Goal: Task Accomplishment & Management: Manage account settings

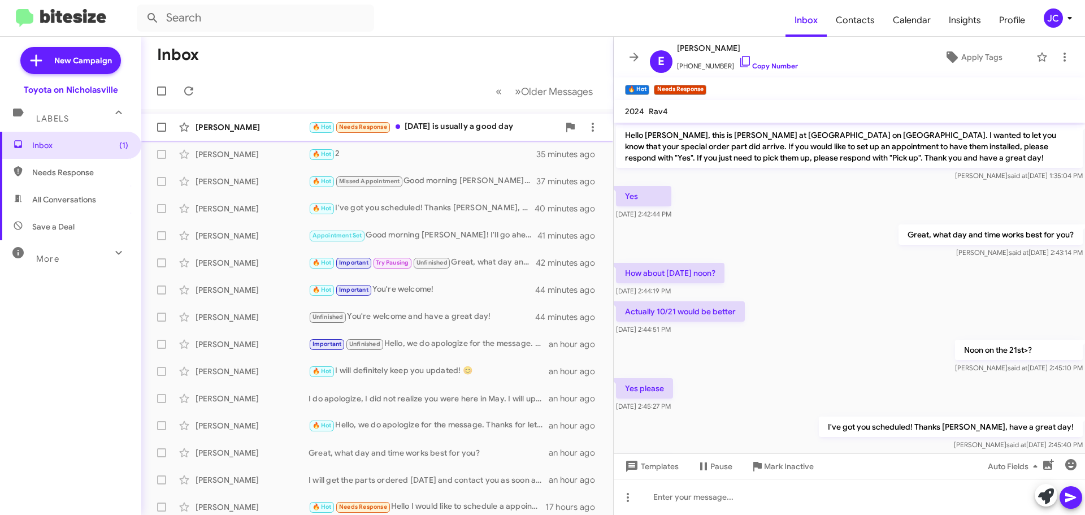
click at [249, 134] on div "[PERSON_NAME] 🔥 Hot Needs Response [DATE] is usually a good day a few seconds a…" at bounding box center [377, 127] width 454 height 23
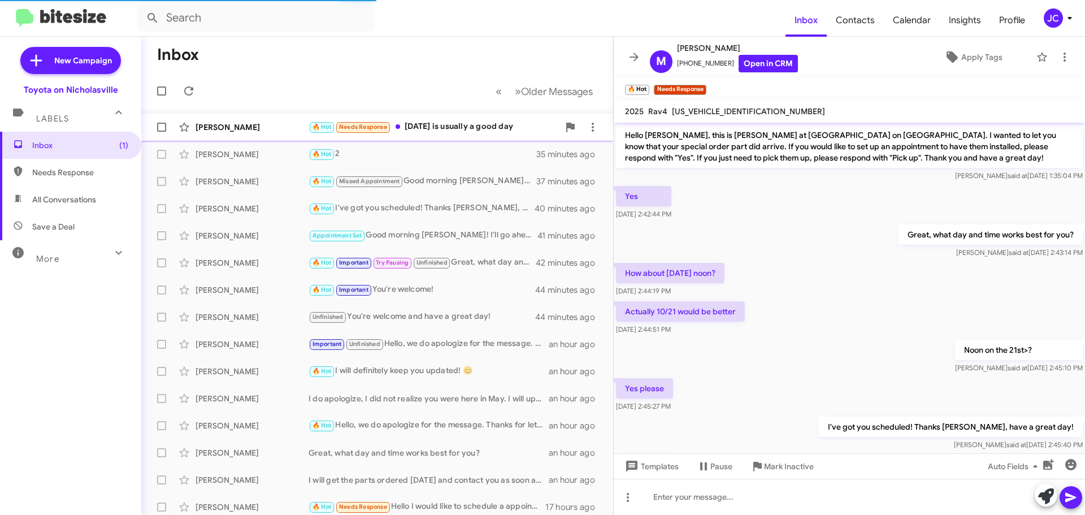
click at [242, 123] on div "[PERSON_NAME]" at bounding box center [252, 126] width 113 height 11
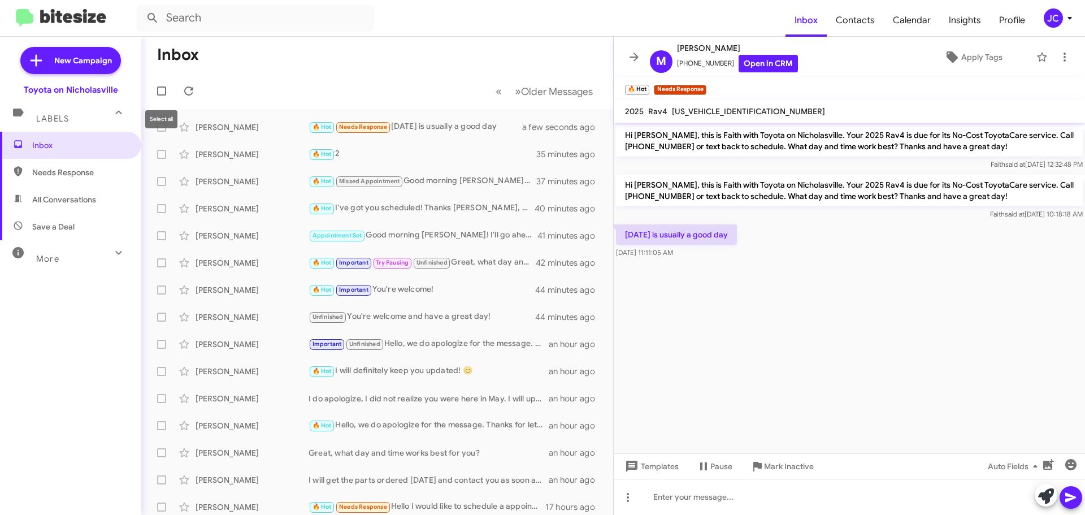
click at [160, 131] on mat-tooltip-component "Select all" at bounding box center [161, 119] width 48 height 34
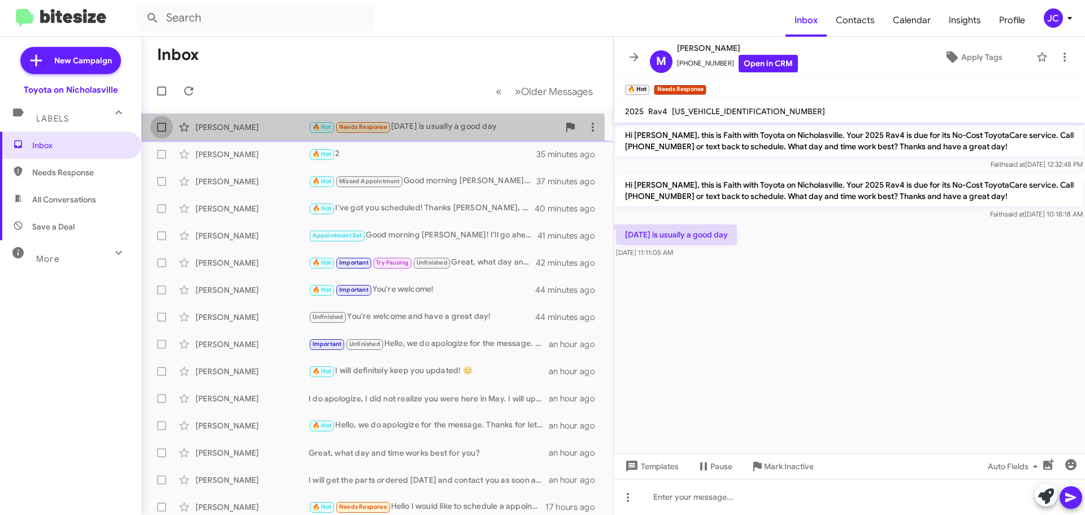
click at [163, 129] on span at bounding box center [161, 127] width 9 height 9
click at [162, 132] on input "checkbox" at bounding box center [161, 132] width 1 height 1
checkbox input "true"
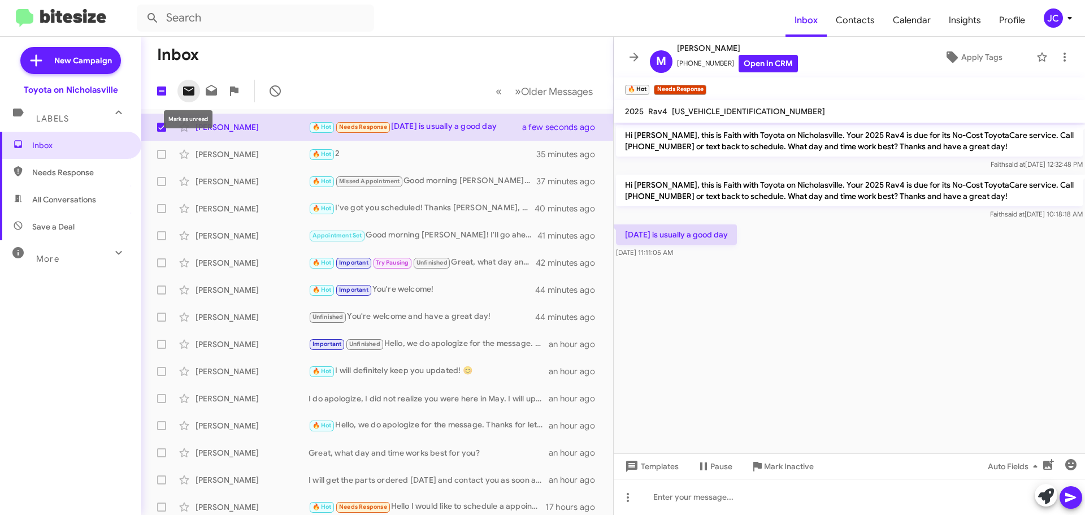
click at [190, 88] on icon at bounding box center [188, 90] width 11 height 9
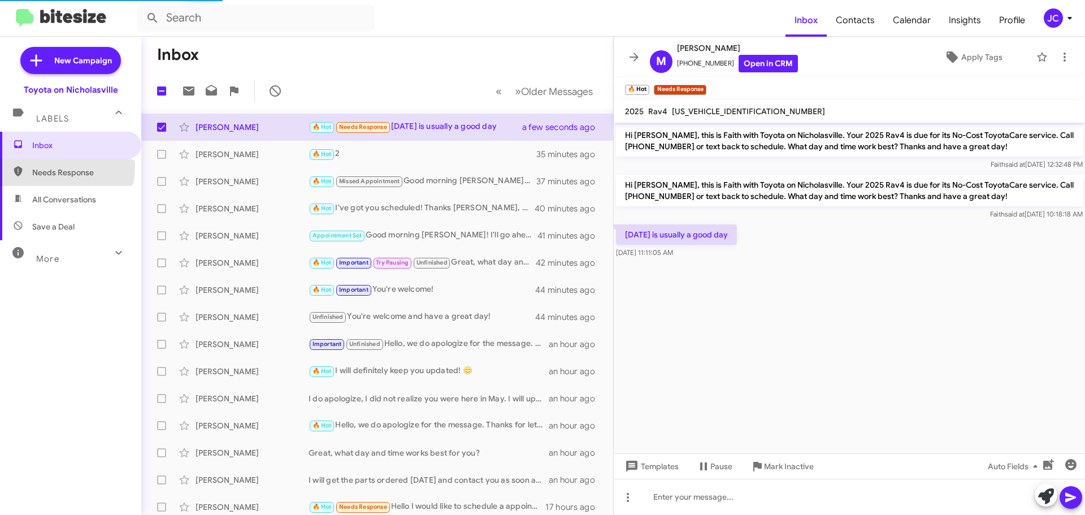
click at [45, 166] on span "Needs Response" at bounding box center [70, 172] width 141 height 27
type input "in:needs-response"
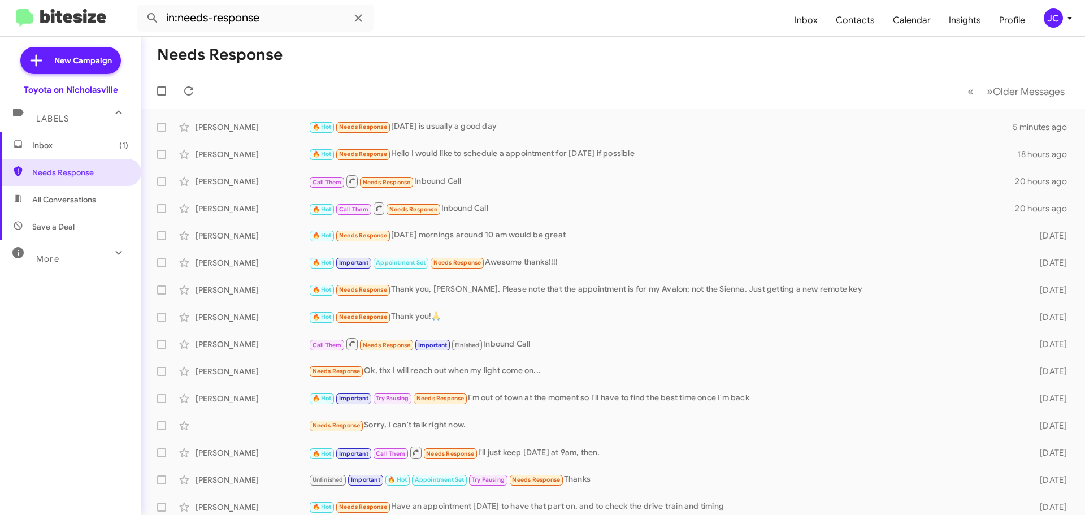
click at [72, 141] on span "Inbox (1)" at bounding box center [80, 145] width 96 height 11
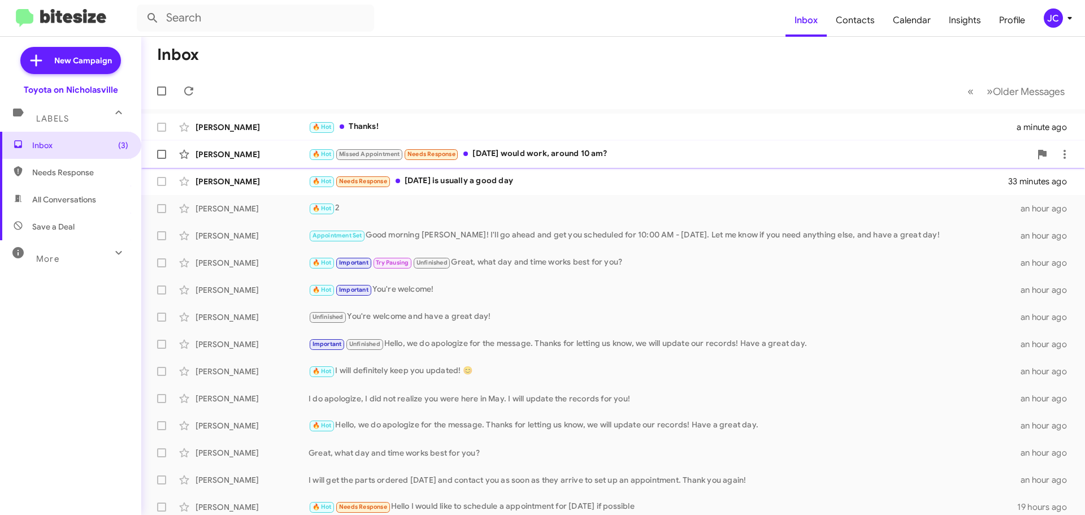
click at [247, 153] on div "[PERSON_NAME]" at bounding box center [252, 154] width 113 height 11
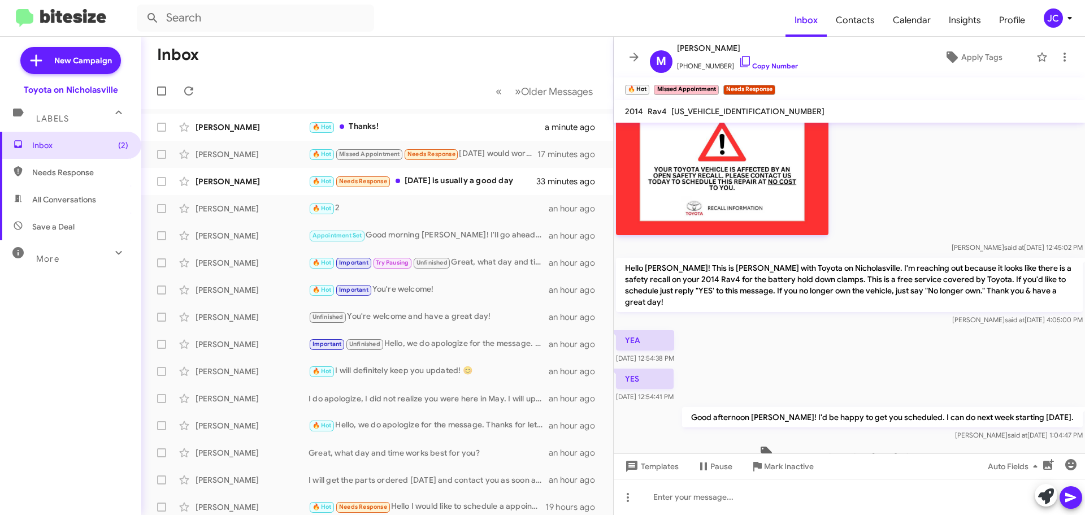
scroll to position [353, 0]
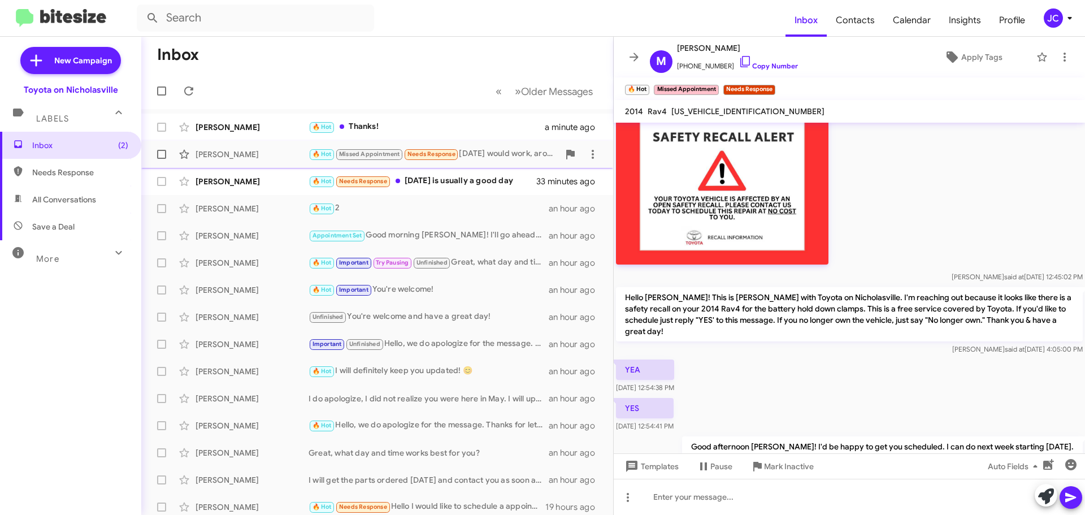
click at [159, 155] on span at bounding box center [161, 154] width 9 height 9
click at [161, 159] on input "checkbox" at bounding box center [161, 159] width 1 height 1
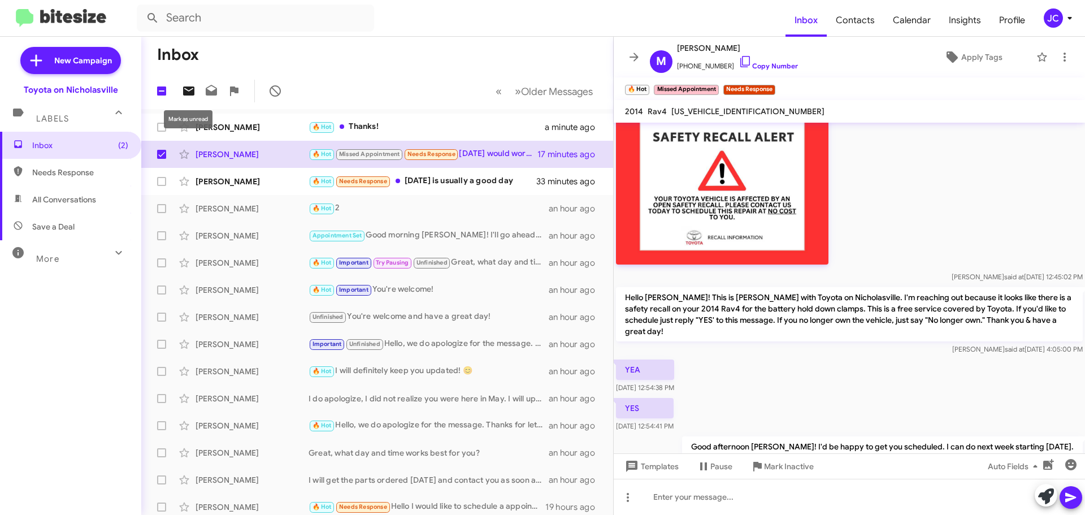
click at [186, 89] on icon at bounding box center [189, 91] width 14 height 14
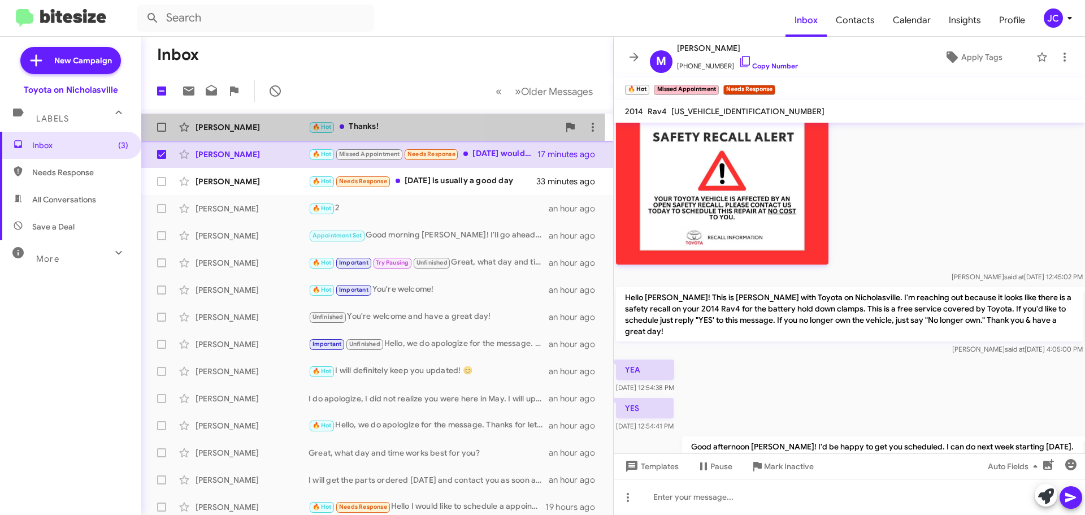
click at [257, 127] on div "[PERSON_NAME]" at bounding box center [252, 126] width 113 height 11
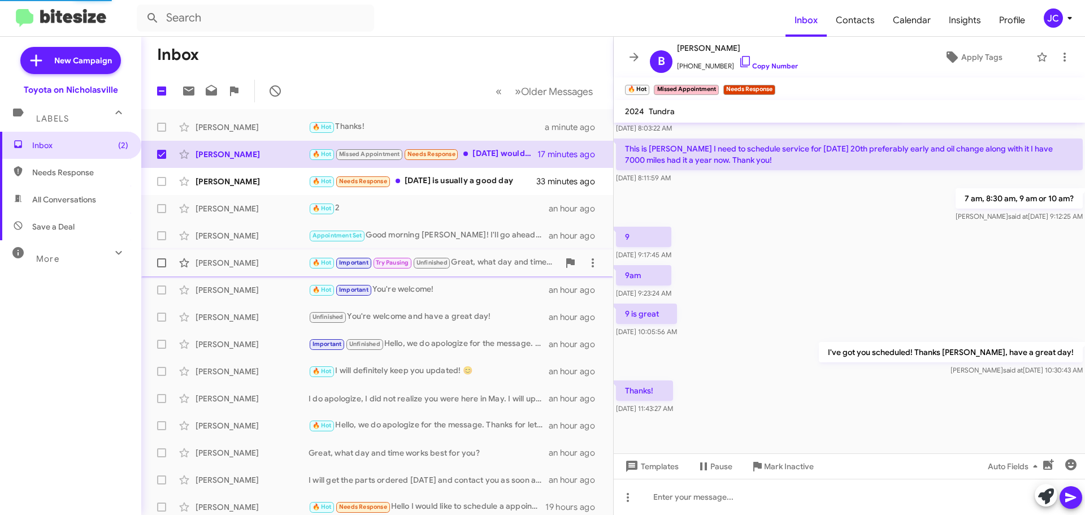
scroll to position [341, 0]
click at [68, 146] on span "Inbox (2)" at bounding box center [80, 145] width 96 height 11
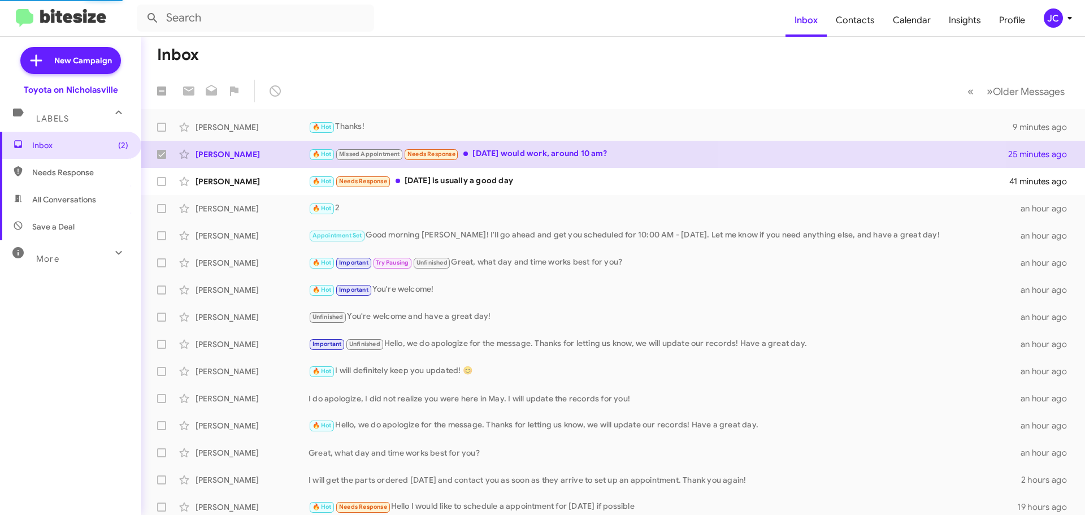
checkbox input "false"
